Goal: Task Accomplishment & Management: Use online tool/utility

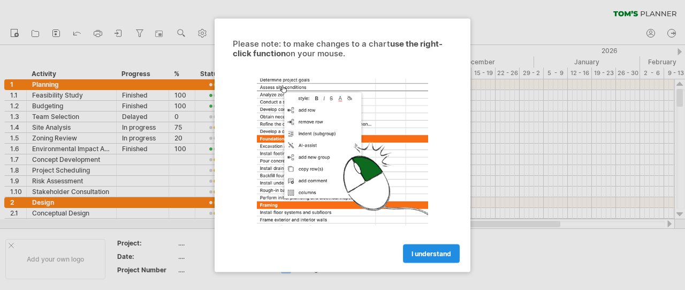
click at [454, 254] on link "I understand" at bounding box center [431, 253] width 57 height 19
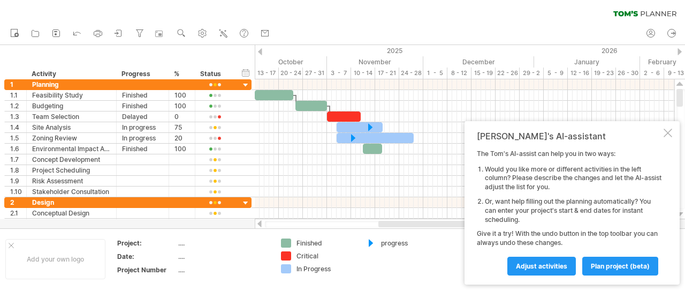
click at [482, 268] on div "Adjust activities plan project (beta)" at bounding box center [569, 260] width 185 height 27
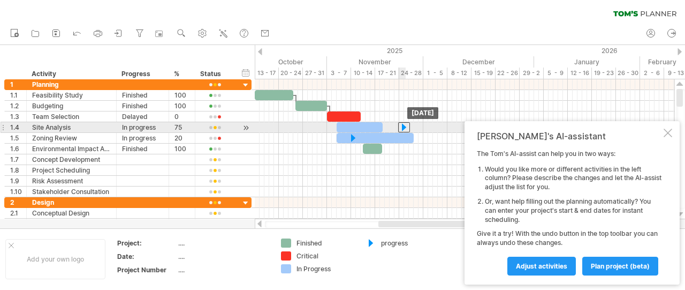
drag, startPoint x: 373, startPoint y: 126, endPoint x: 404, endPoint y: 131, distance: 31.4
click at [404, 131] on div "[DATE]" at bounding box center [465, 149] width 420 height 140
drag, startPoint x: 401, startPoint y: 127, endPoint x: 385, endPoint y: 127, distance: 16.1
click at [385, 127] on div at bounding box center [385, 127] width 12 height 10
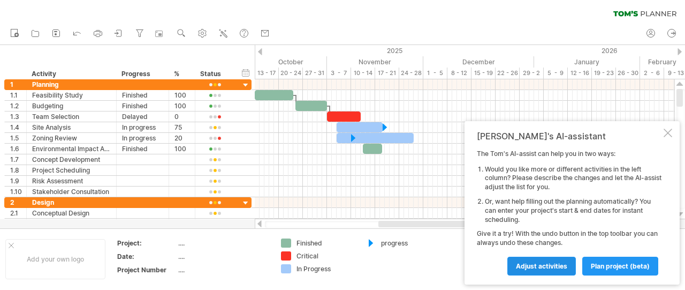
click at [559, 270] on link "Adjust activities" at bounding box center [541, 265] width 69 height 19
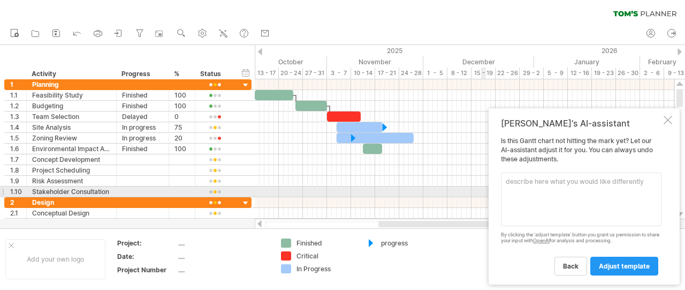
click at [583, 187] on textarea at bounding box center [581, 199] width 161 height 54
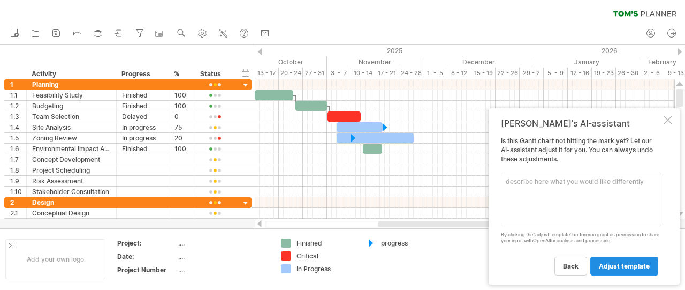
click at [618, 265] on span "adjust template" at bounding box center [624, 266] width 51 height 8
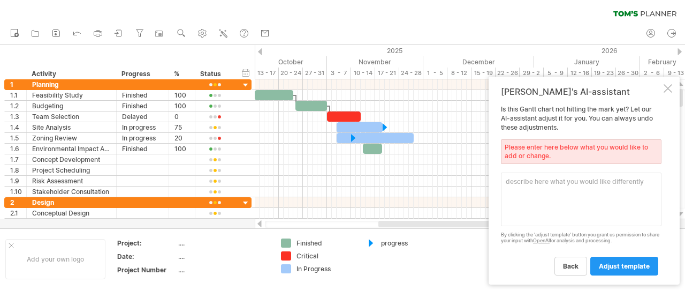
click at [581, 216] on textarea at bounding box center [581, 199] width 161 height 54
type textarea "Project Name: Container"
click at [652, 270] on link "adjust template" at bounding box center [624, 265] width 68 height 19
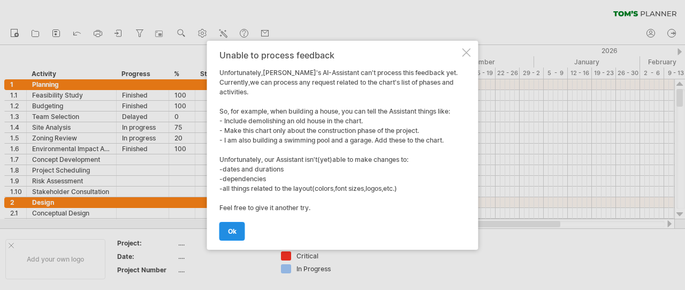
click at [241, 229] on link "ok" at bounding box center [232, 231] width 26 height 19
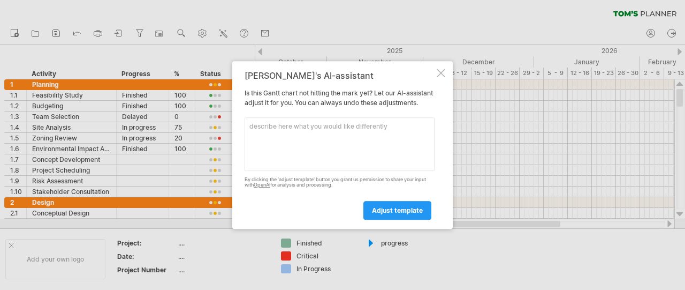
click at [440, 69] on div at bounding box center [441, 73] width 9 height 9
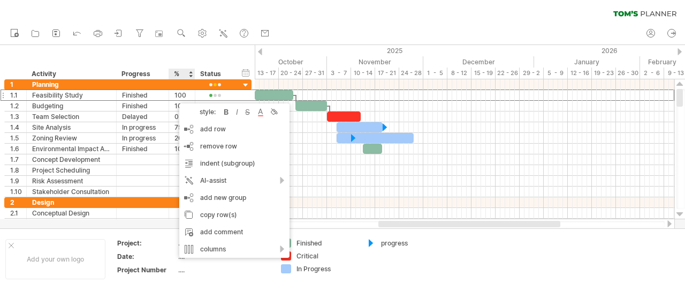
click at [347, 21] on div "clear filter reapply filter" at bounding box center [342, 11] width 685 height 22
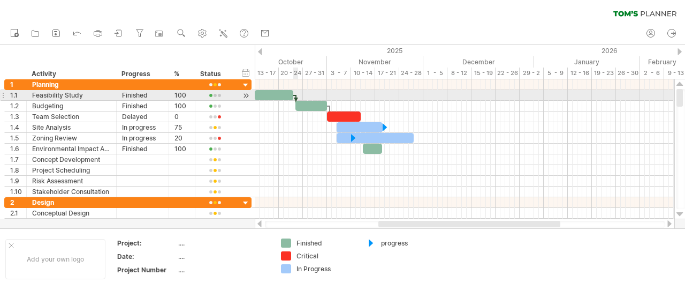
click at [297, 97] on div at bounding box center [295, 101] width 3 height 12
drag, startPoint x: 295, startPoint y: 96, endPoint x: 303, endPoint y: 98, distance: 7.7
click at [303, 98] on div "[DATE]" at bounding box center [465, 149] width 420 height 140
click at [295, 98] on span at bounding box center [293, 95] width 4 height 10
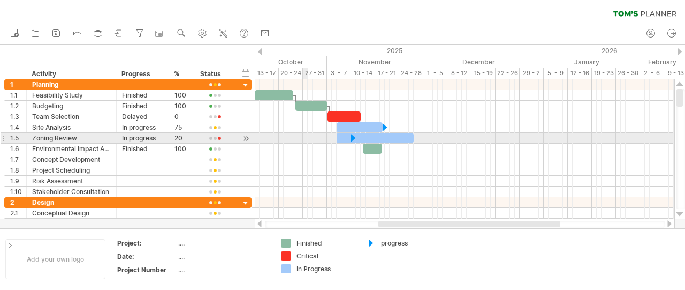
click at [306, 141] on div at bounding box center [465, 138] width 420 height 11
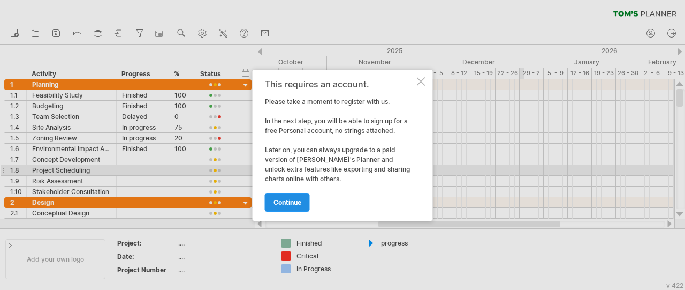
click at [284, 201] on span "continue" at bounding box center [288, 202] width 28 height 8
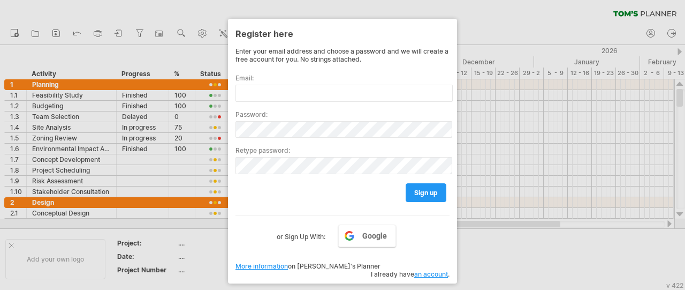
click at [512, 20] on div at bounding box center [342, 145] width 685 height 290
click at [495, 27] on div at bounding box center [342, 145] width 685 height 290
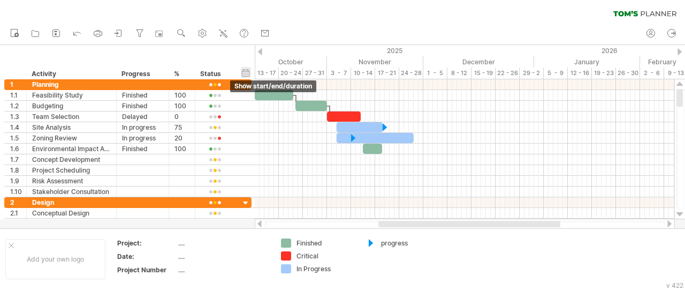
click at [244, 77] on div "hide start/end/duration show start/end/duration" at bounding box center [246, 72] width 10 height 11
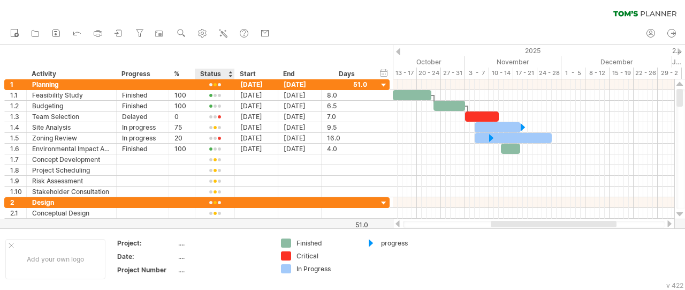
click at [227, 75] on div "Status" at bounding box center [214, 74] width 28 height 11
click at [241, 73] on div "Start" at bounding box center [256, 74] width 32 height 11
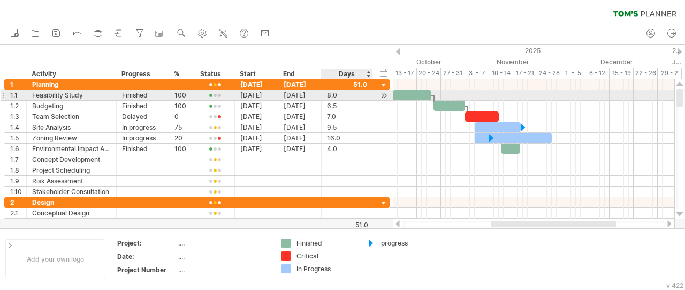
click at [336, 96] on div "8.0" at bounding box center [347, 95] width 40 height 10
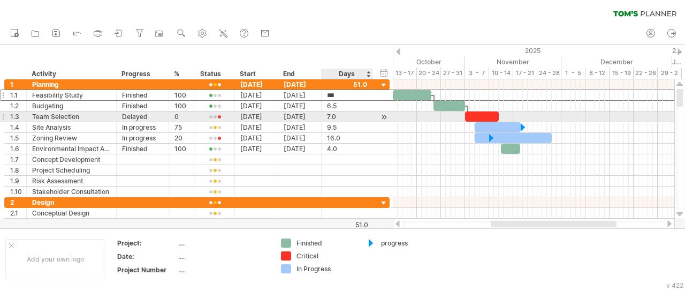
click at [346, 116] on div "7.0" at bounding box center [347, 116] width 40 height 10
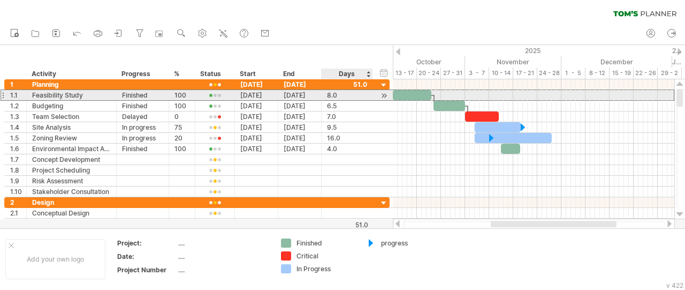
click at [350, 98] on div "8.0" at bounding box center [347, 95] width 40 height 10
click at [383, 96] on div at bounding box center [384, 95] width 10 height 11
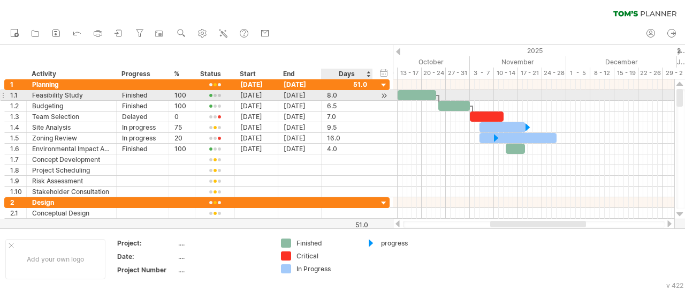
click at [383, 96] on div at bounding box center [384, 95] width 10 height 11
